Goal: Task Accomplishment & Management: Manage account settings

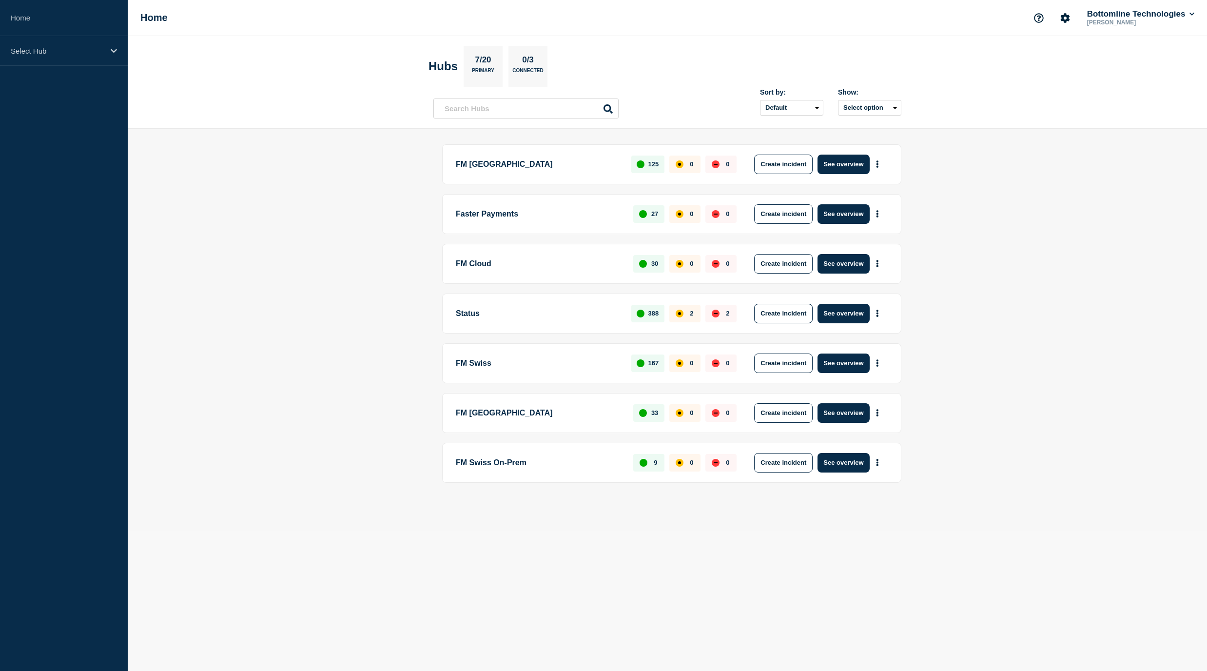
click at [492, 264] on p "FM Cloud" at bounding box center [539, 264] width 166 height 20
click at [816, 262] on div "Create incident See overview" at bounding box center [818, 264] width 140 height 20
click at [831, 264] on button "See overview" at bounding box center [844, 264] width 52 height 20
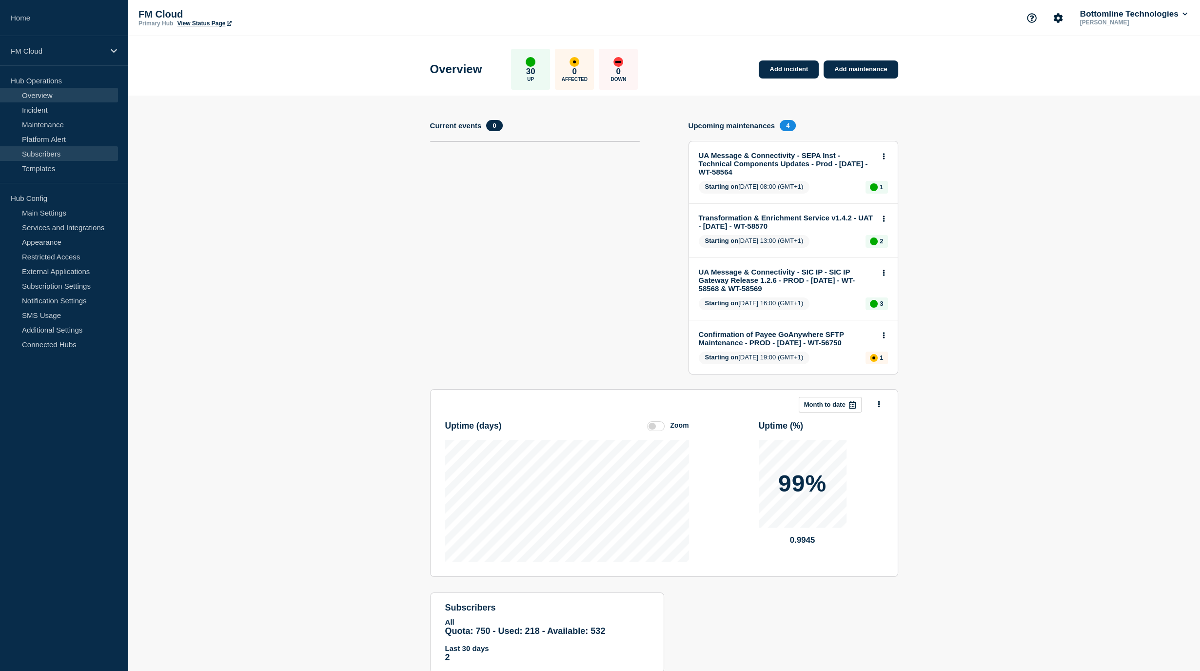
click at [57, 157] on link "Subscribers" at bounding box center [59, 153] width 118 height 15
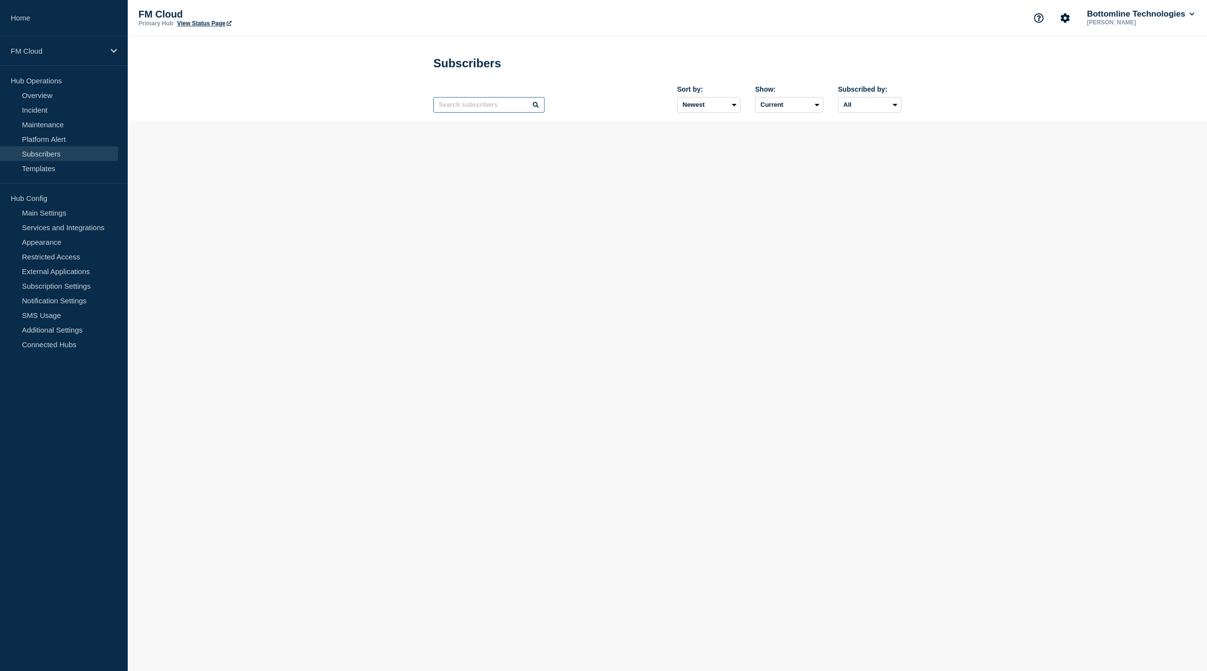
click at [464, 111] on input "text" at bounding box center [488, 105] width 111 height 16
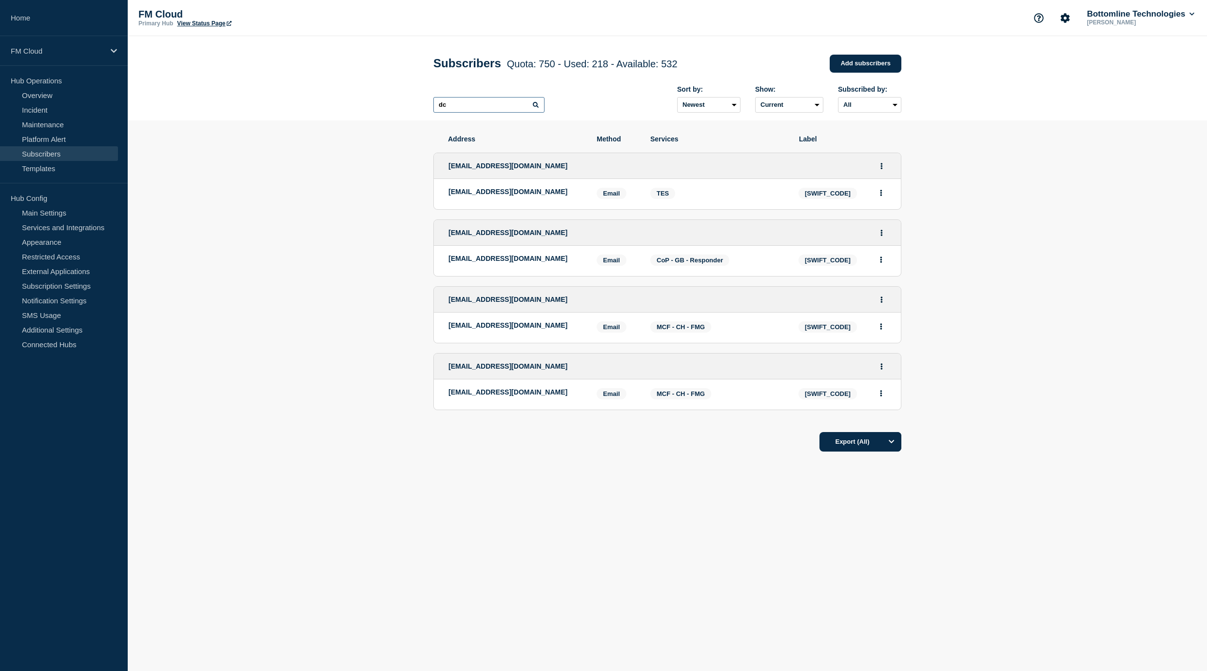
type input "dc"
